Goal: Task Accomplishment & Management: Manage account settings

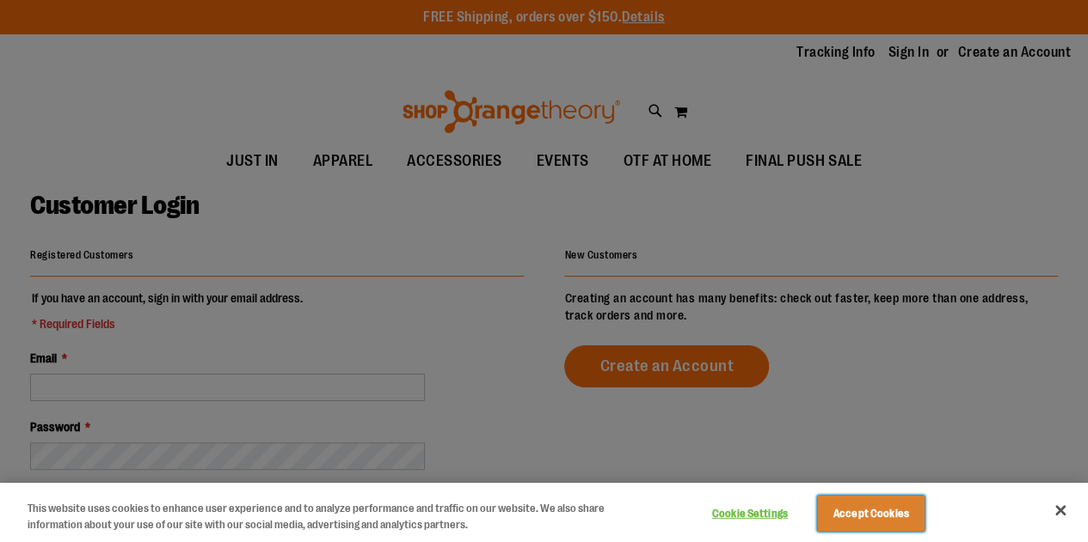
click at [892, 512] on button "Accept Cookies" at bounding box center [870, 514] width 107 height 36
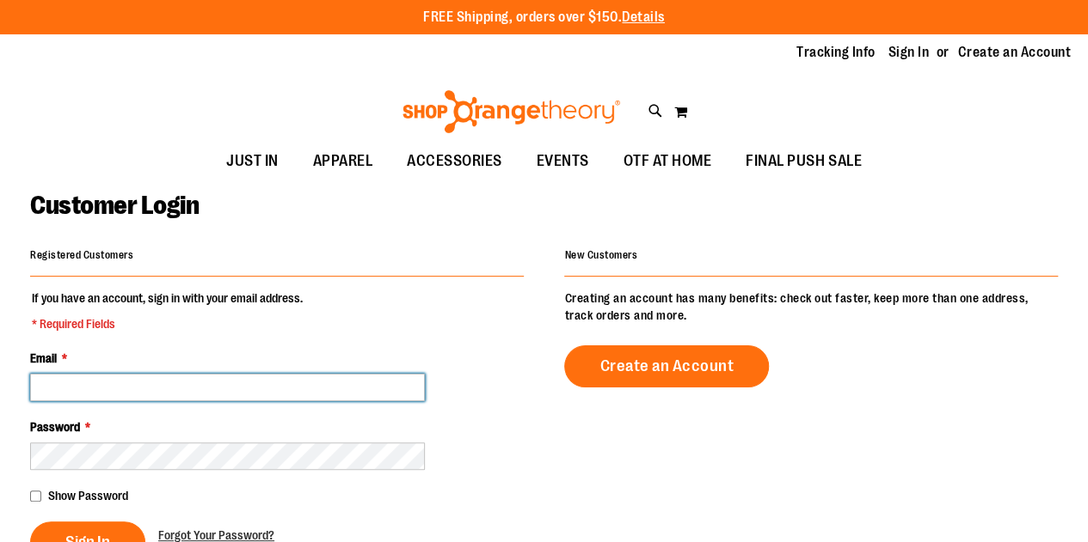
click at [193, 384] on input "Email *" at bounding box center [227, 388] width 395 height 28
type input "**********"
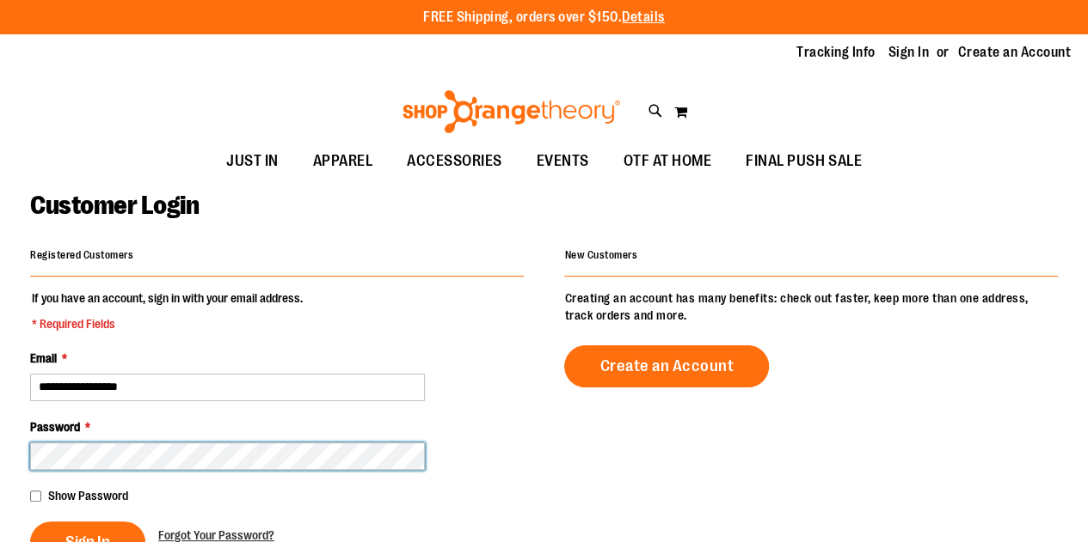
click at [30, 522] on button "Sign In" at bounding box center [87, 543] width 115 height 42
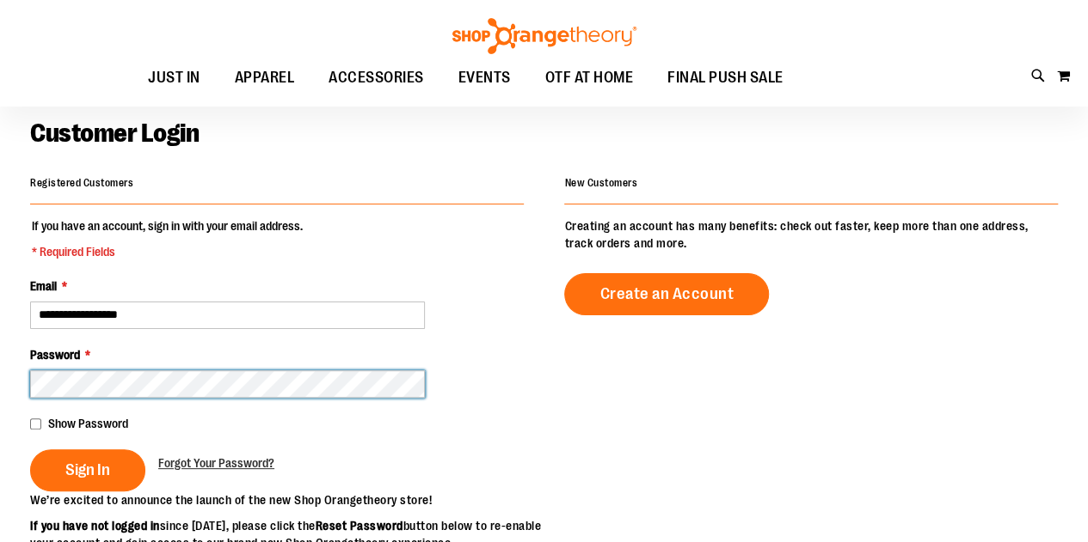
scroll to position [72, 0]
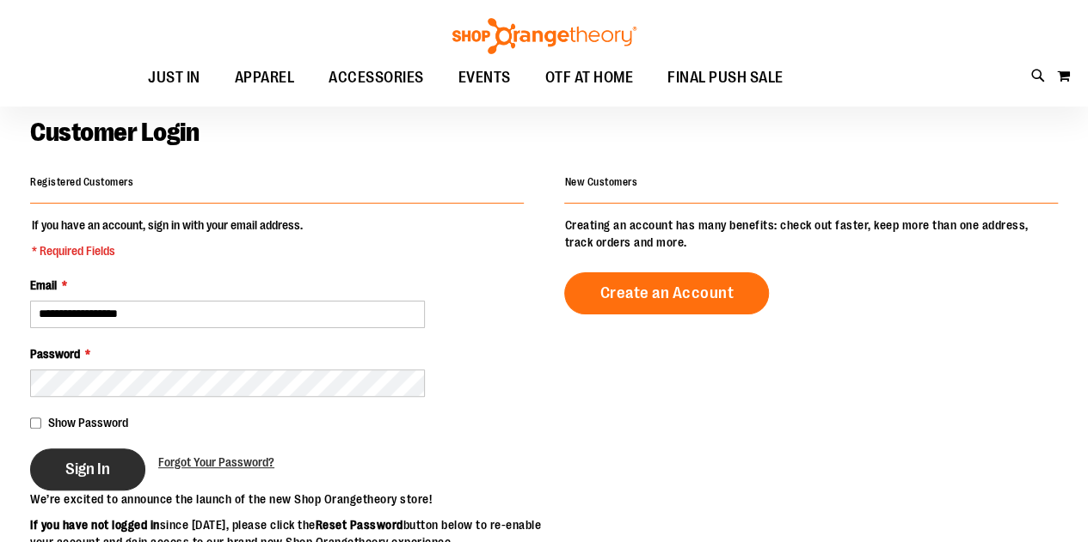
click at [109, 481] on button "Sign In" at bounding box center [87, 470] width 115 height 42
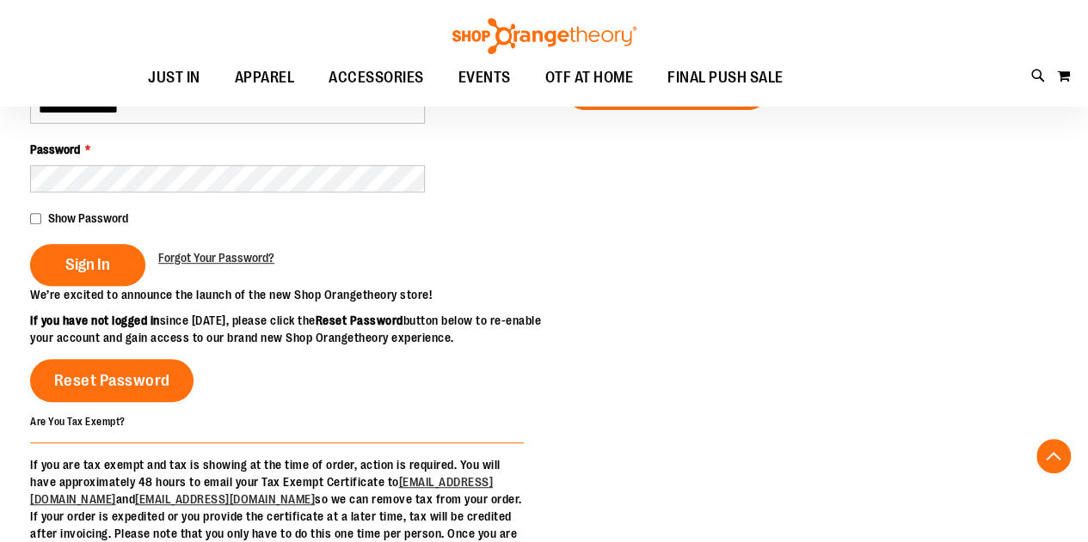
scroll to position [278, 0]
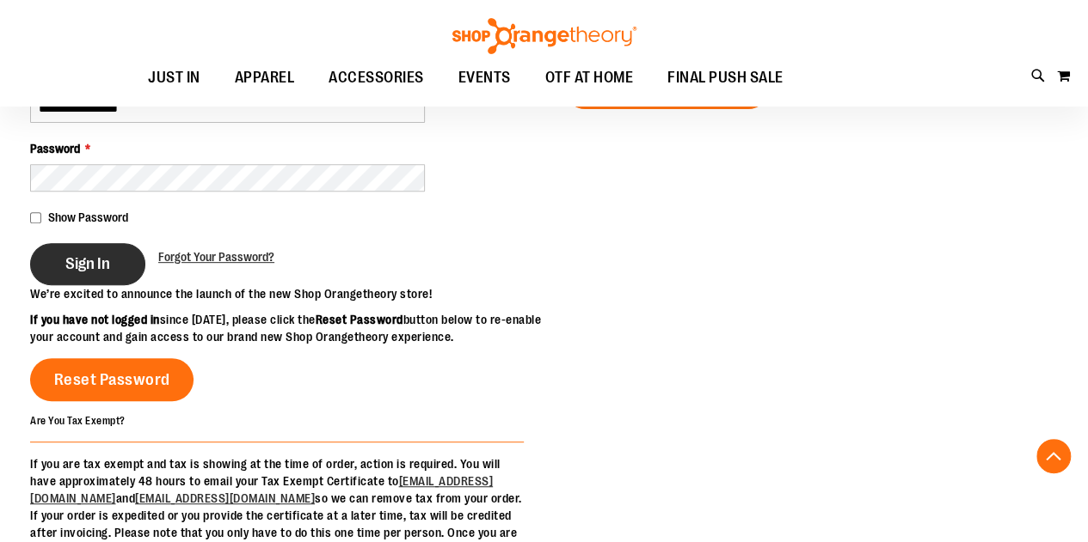
click at [101, 247] on button "Sign In" at bounding box center [87, 264] width 115 height 42
click at [102, 260] on span "Sign In" at bounding box center [87, 263] width 45 height 19
click at [108, 273] on button "Sign In" at bounding box center [87, 264] width 115 height 42
click at [117, 221] on span "Show Password" at bounding box center [88, 218] width 80 height 14
click at [87, 260] on span "Sign In" at bounding box center [87, 263] width 45 height 19
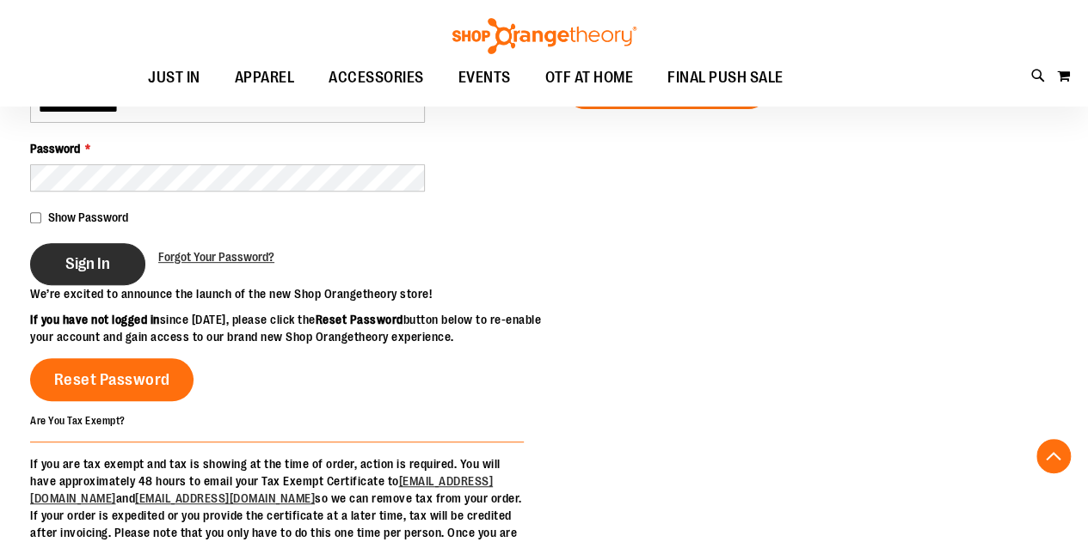
click at [87, 260] on span "Sign In" at bounding box center [87, 263] width 45 height 19
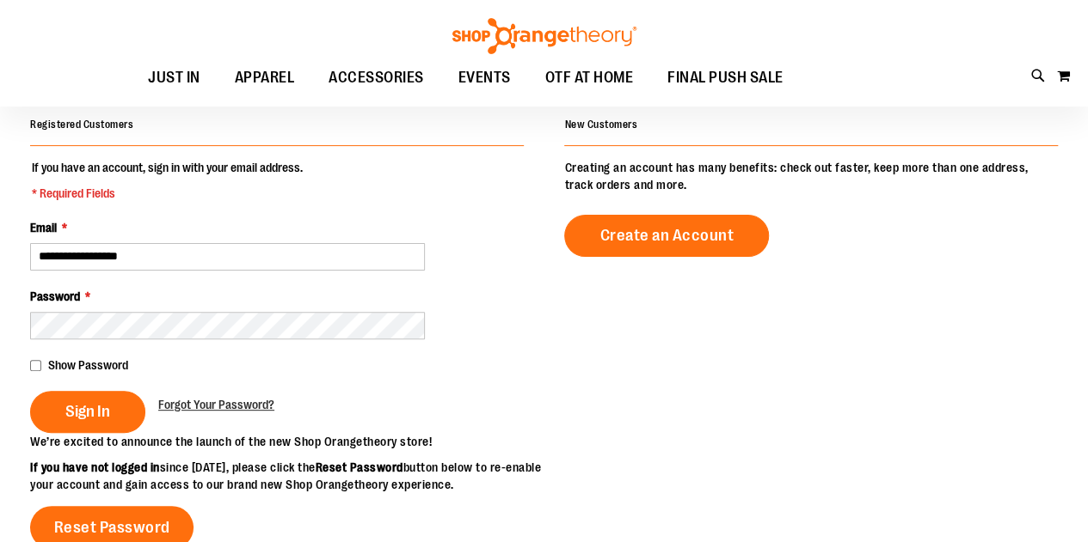
scroll to position [134, 0]
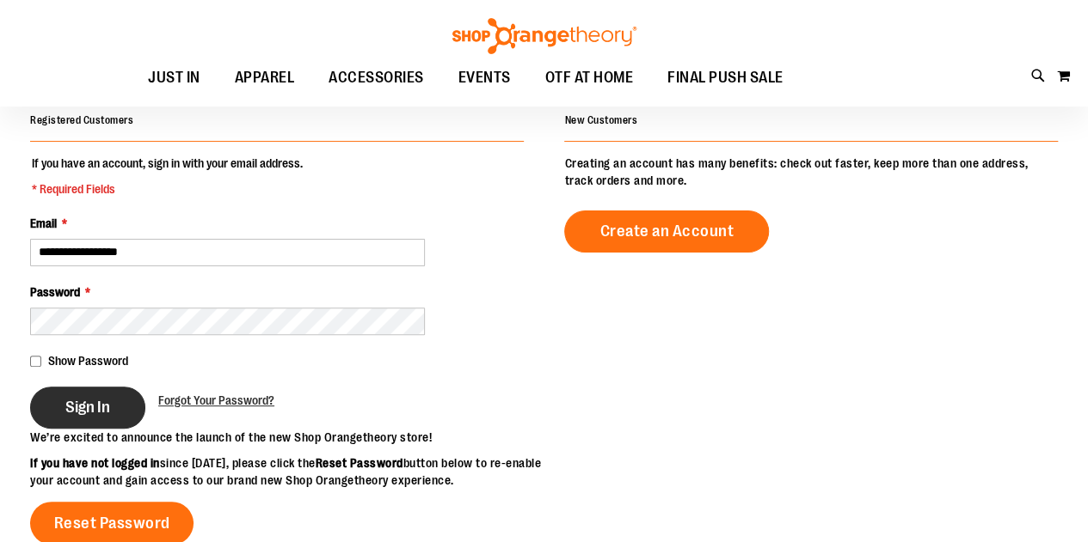
click at [77, 410] on span "Sign In" at bounding box center [87, 407] width 45 height 19
click at [103, 401] on span "Sign In" at bounding box center [87, 407] width 45 height 19
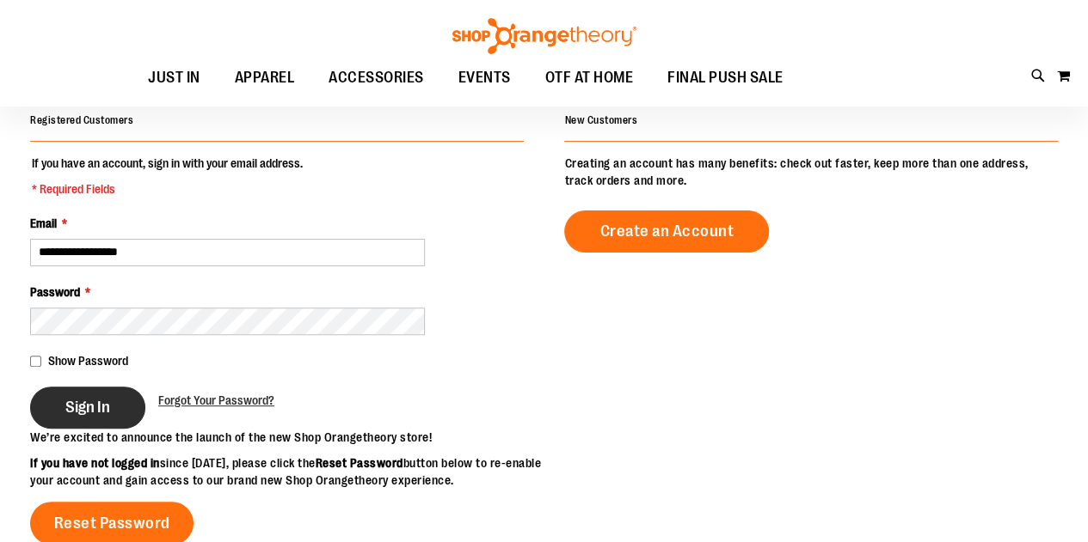
click at [120, 414] on button "Sign In" at bounding box center [87, 408] width 115 height 42
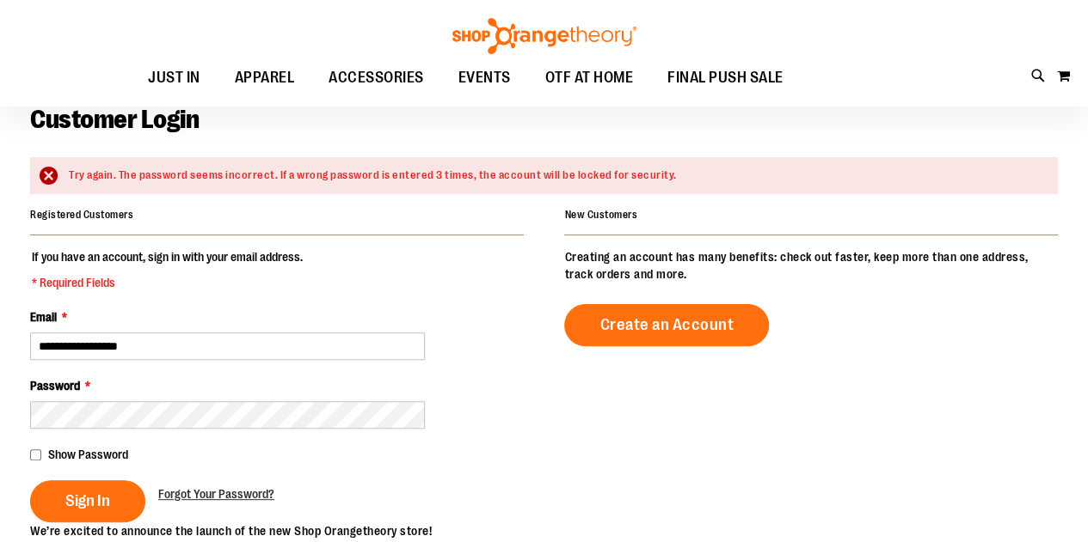
scroll to position [107, 0]
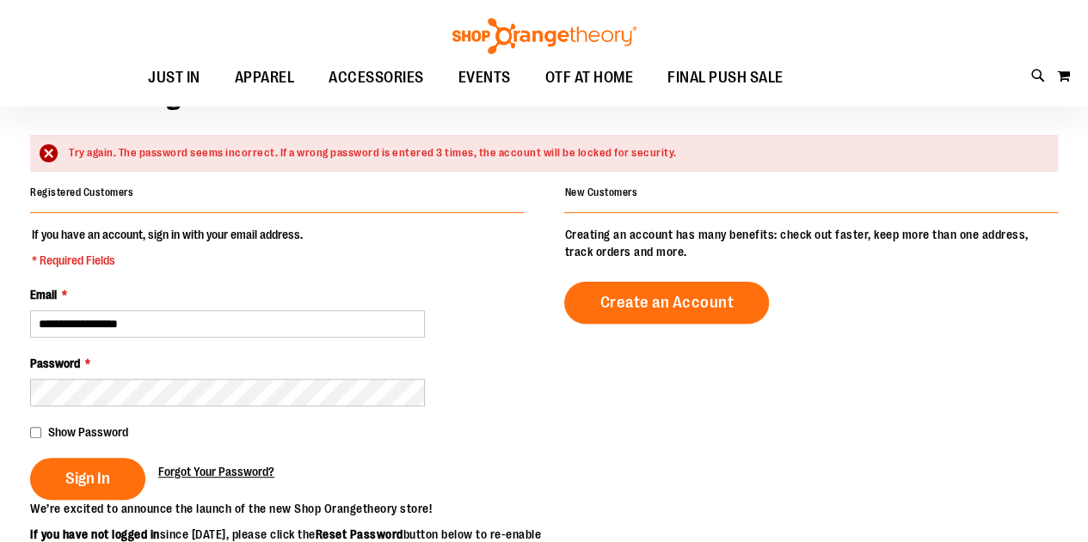
click at [210, 475] on span "Forgot Your Password?" at bounding box center [216, 472] width 116 height 14
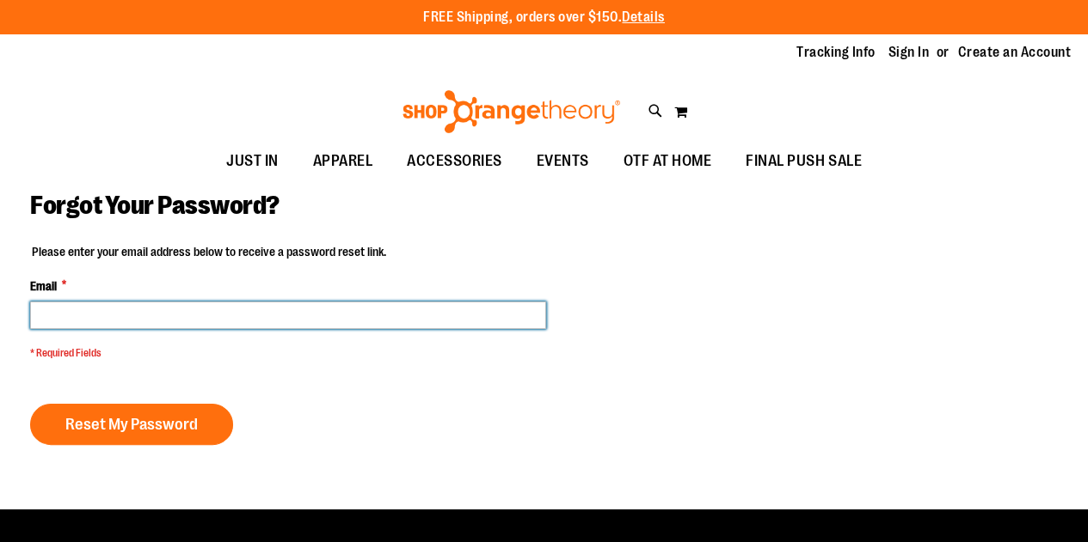
click at [135, 317] on input "Email *" at bounding box center [288, 316] width 516 height 28
type input "**********"
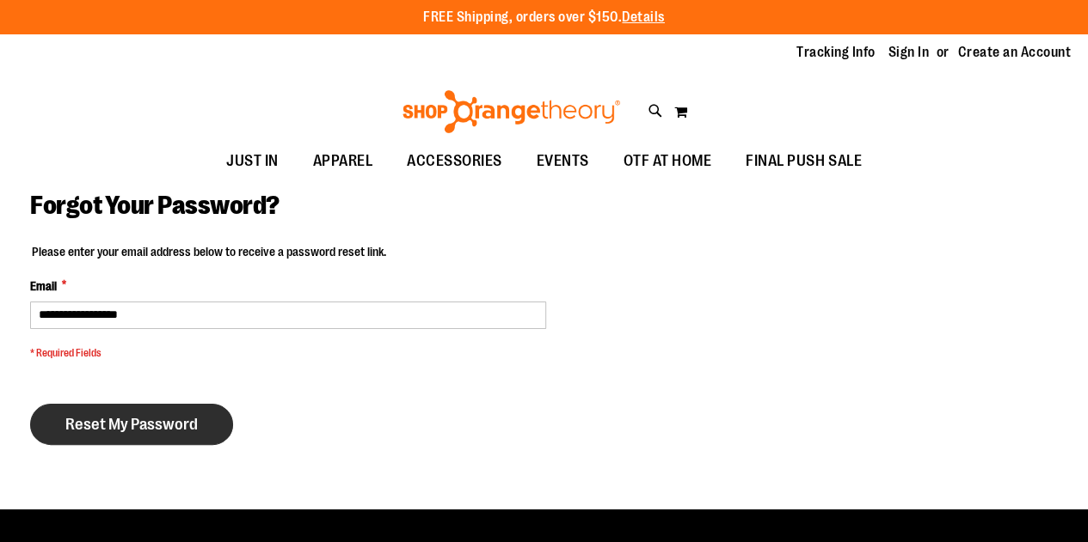
click at [117, 439] on button "Reset My Password" at bounding box center [131, 424] width 203 height 41
